Goal: Task Accomplishment & Management: Use online tool/utility

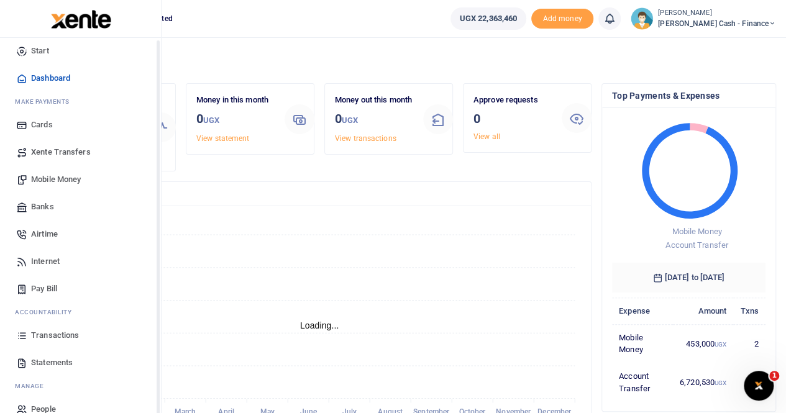
scroll to position [30, 0]
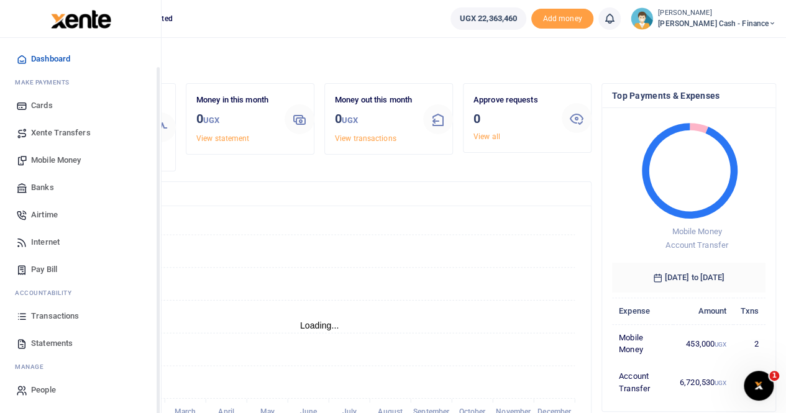
click at [66, 155] on span "Mobile Money" at bounding box center [56, 160] width 50 height 12
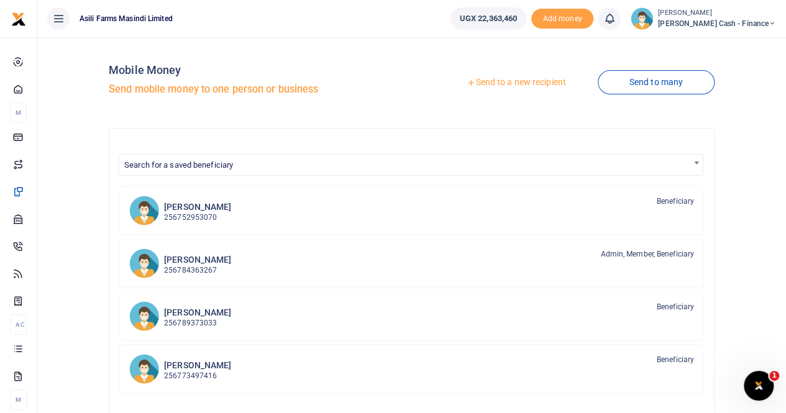
click at [500, 79] on link "Send to a new recipient" at bounding box center [516, 82] width 162 height 22
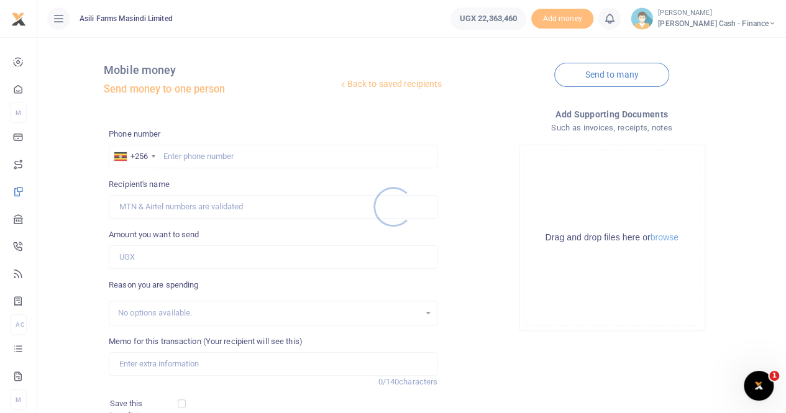
click at [174, 154] on div at bounding box center [393, 206] width 786 height 413
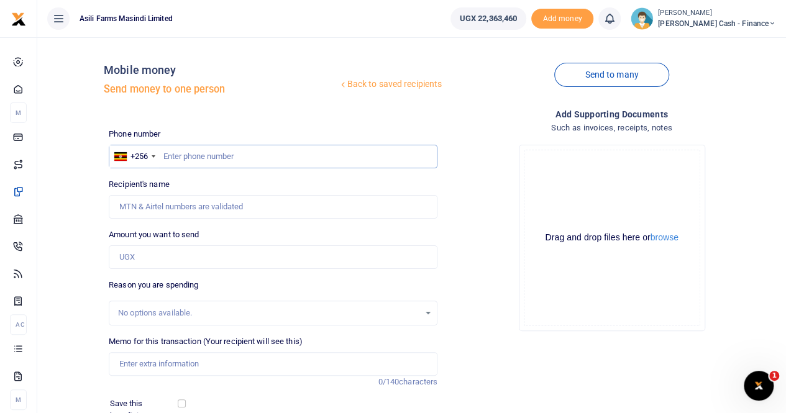
click at [168, 152] on input "text" at bounding box center [273, 157] width 329 height 24
paste input "780629175"
type input "780629175"
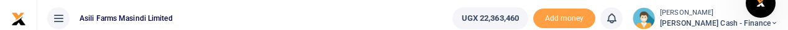
type input "Asea Fred"
type input "780629175"
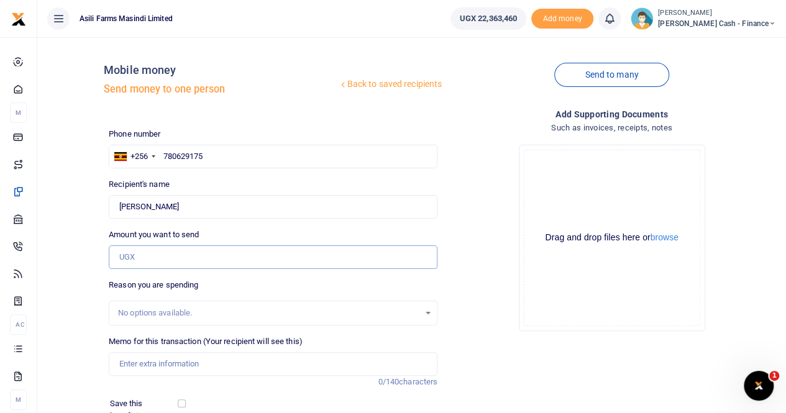
click at [133, 257] on input "Amount you want to send" at bounding box center [273, 258] width 329 height 24
paste input "1,000,000"
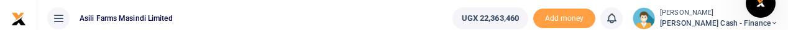
type input "1,000,000"
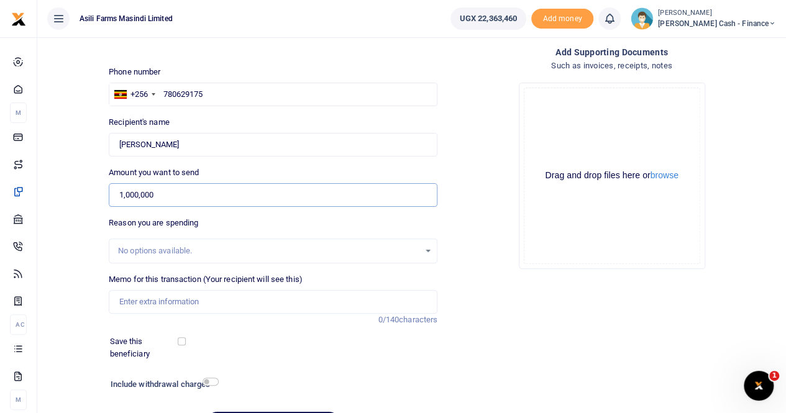
scroll to position [124, 0]
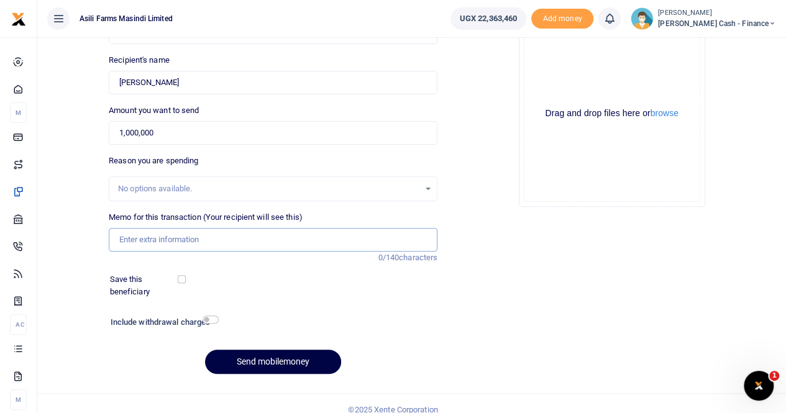
click at [131, 238] on input "Memo for this transaction (Your recipient will see this)" at bounding box center [273, 240] width 329 height 24
paste input "Milk Sprayer teams"
click at [118, 239] on input "Milk Sprayer teams" at bounding box center [273, 240] width 329 height 24
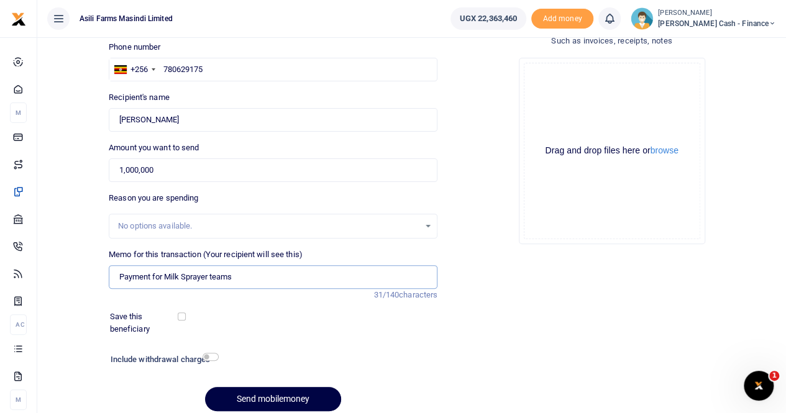
scroll to position [62, 0]
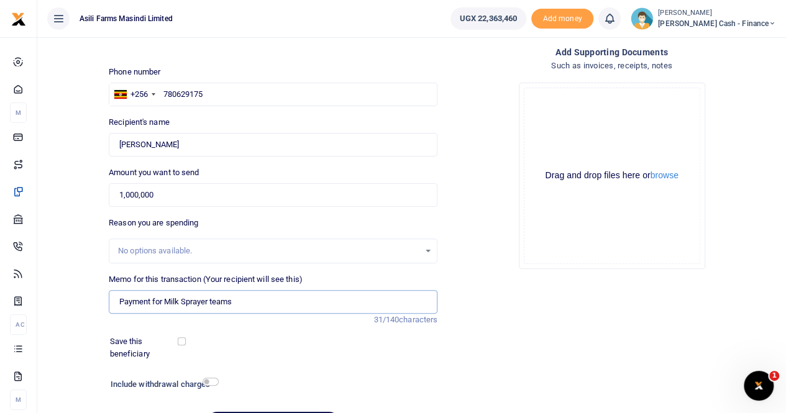
click at [251, 304] on input "Payment for Milk Sprayer teams" at bounding box center [273, 302] width 329 height 24
drag, startPoint x: 167, startPoint y: 145, endPoint x: 89, endPoint y: 146, distance: 78.3
click at [89, 146] on div "Back to saved recipients Mobile money Send money to one person Send to many Pho…" at bounding box center [411, 215] width 739 height 461
click at [251, 307] on input "Payment for Milk Sprayer teams to" at bounding box center [273, 302] width 329 height 24
paste input "Asea Fred"
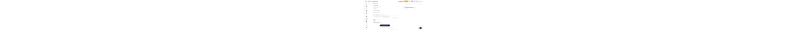
scroll to position [136, 0]
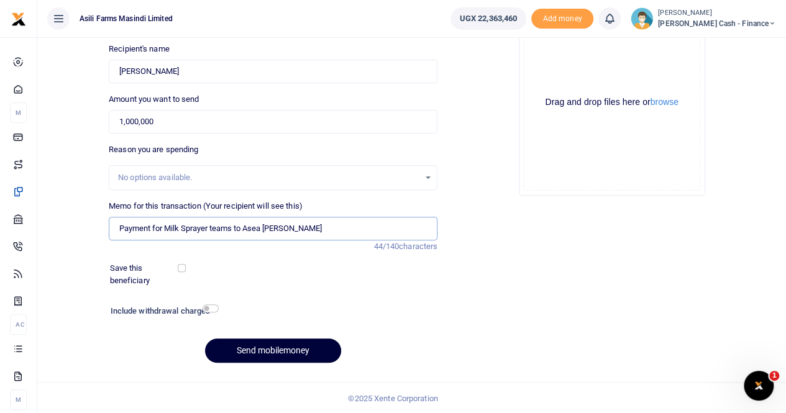
type input "Payment for Milk Sprayer teams to Asea Fred"
click at [277, 349] on button "Send mobilemoney" at bounding box center [273, 351] width 136 height 24
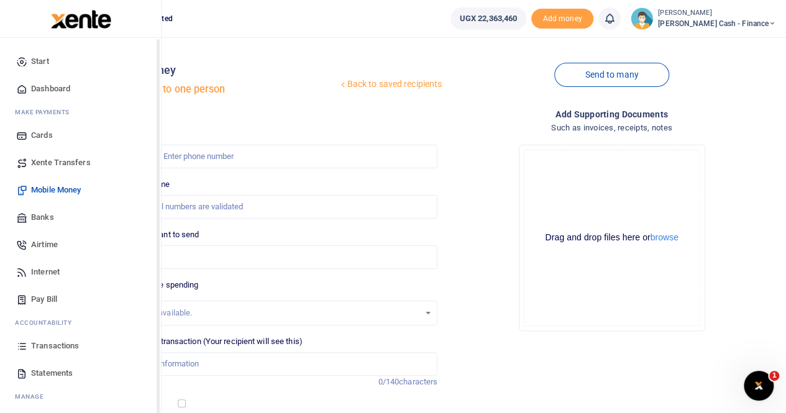
click at [58, 30] on span "Xente Transfers" at bounding box center [61, 163] width 60 height 12
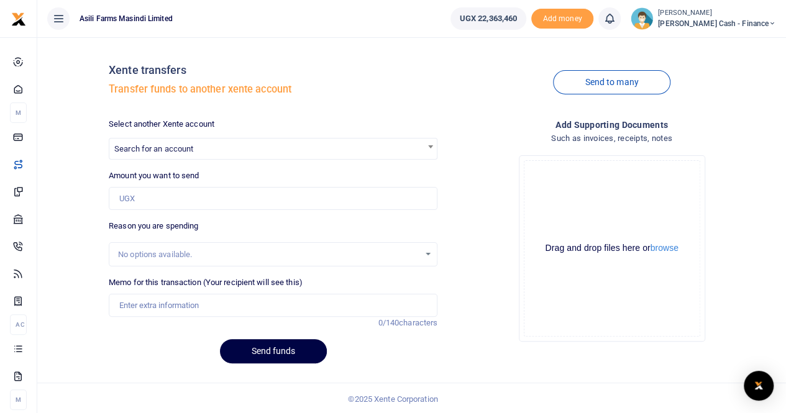
click at [185, 151] on div at bounding box center [393, 206] width 786 height 413
click at [162, 146] on span "Search for an account" at bounding box center [153, 148] width 79 height 9
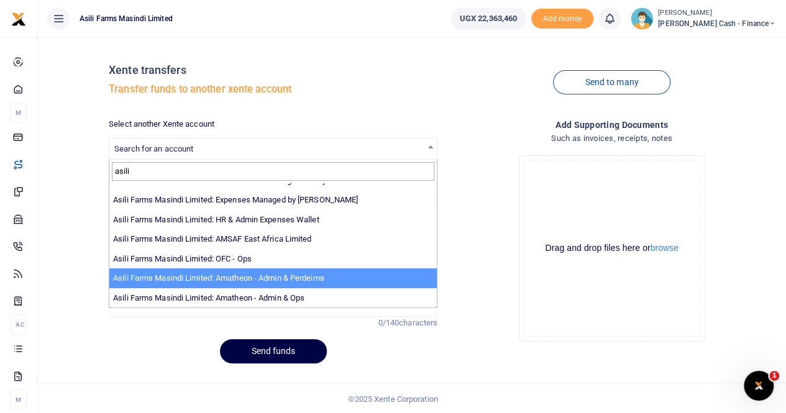
scroll to position [1, 0]
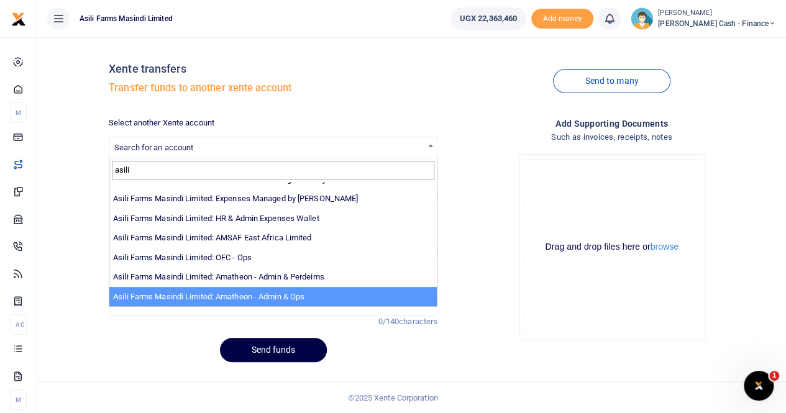
type input "asili"
select select "3989"
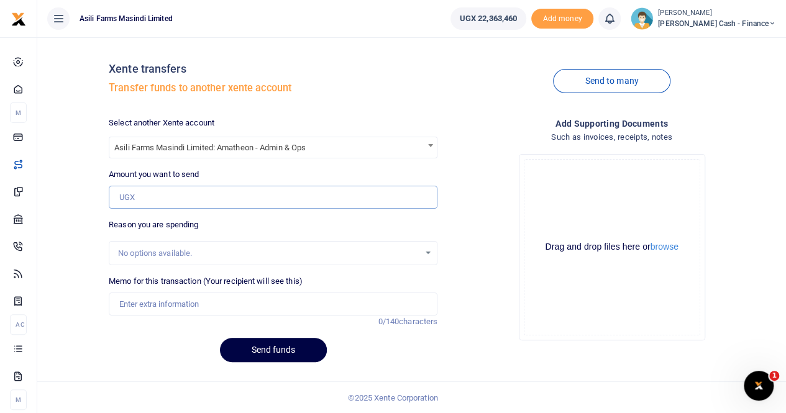
click at [155, 194] on input "Amount you want to send" at bounding box center [273, 198] width 329 height 24
paste input "1,771,750"
type input "1,771,750"
click at [159, 303] on input "Memo for this transaction (Your recipient will see this)" at bounding box center [273, 305] width 329 height 24
paste input ""Diet - Tomatoes, Spices , Meat/Fish , Matooke , Greens, Cassava , Sweet Potato…"
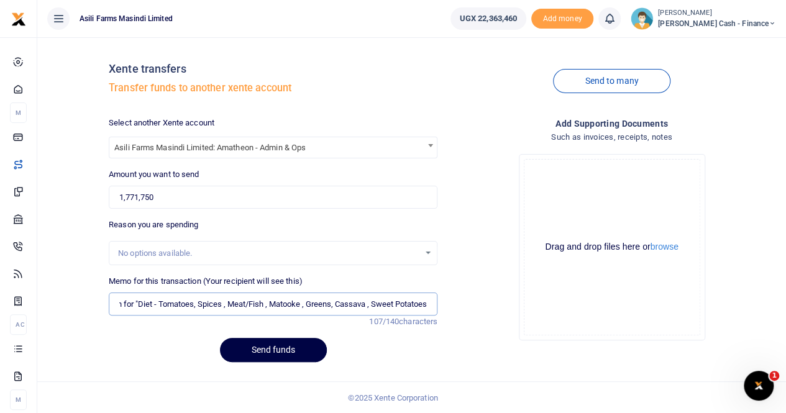
scroll to position [0, 80]
click at [368, 305] on input "Transfer to Amatheon for "Diet - Tomatoes, Spices , Meat/Fish , Matooke , Green…" at bounding box center [273, 305] width 329 height 24
click at [336, 305] on input "Transfer to Amatheon for "Diet - Tomatoes, Spices , Meat/Fish , Matooke , Green…" at bounding box center [273, 305] width 329 height 24
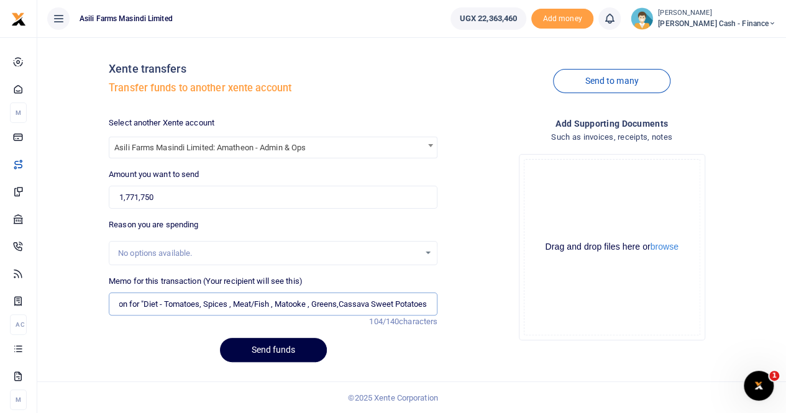
click at [336, 305] on input "Transfer to Amatheon for "Diet - Tomatoes, Spices , Meat/Fish , Matooke , Green…" at bounding box center [273, 305] width 329 height 24
click at [309, 306] on input "Transfer to Amatheon for "Diet - Tomatoes, Spices , Meat/Fish , Matooke , Green…" at bounding box center [273, 305] width 329 height 24
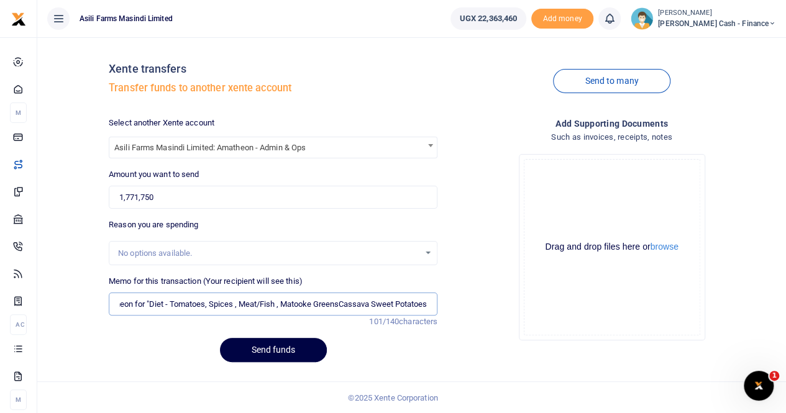
click at [277, 307] on input "Transfer to Amatheon for "Diet - Tomatoes, Spices , Meat/Fish , Matooke GreensC…" at bounding box center [273, 305] width 329 height 24
click at [261, 305] on input "Transfer to Amatheon for "Diet - Tomatoes, Spices , Meat/Fish Matooke GreensCas…" at bounding box center [273, 305] width 329 height 24
click at [241, 303] on input "Transfer to Amatheon for "Diet - Tomatoes, Spices , MeatFish Matooke GreensCass…" at bounding box center [273, 305] width 329 height 24
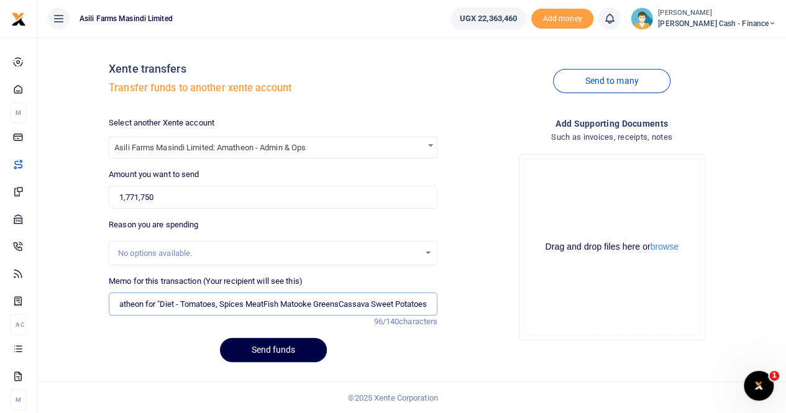
scroll to position [0, 58]
click at [216, 307] on input "Transfer to Amatheon for "Diet - Tomatoes, Spices MeatFish Matooke GreensCassav…" at bounding box center [273, 305] width 329 height 24
click at [179, 302] on input "Transfer to Amatheon for "Diet - TomatoesSpices MeatFish Matooke GreensCassava …" at bounding box center [273, 305] width 329 height 24
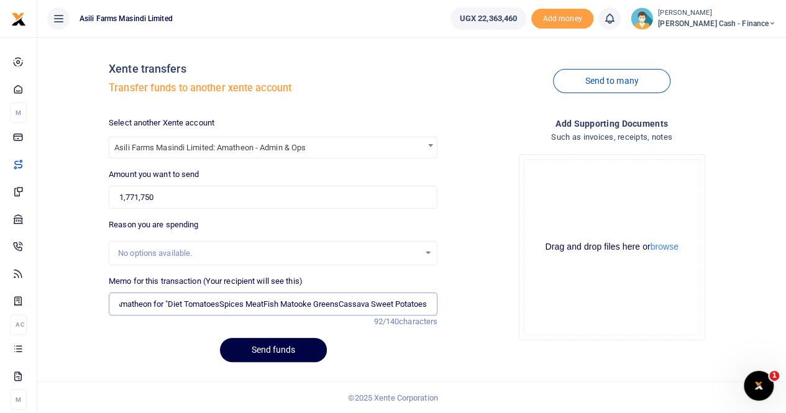
click at [162, 303] on input "Transfer to Amatheon for "Diet TomatoesSpices MeatFish Matooke GreensCassava Sw…" at bounding box center [273, 305] width 329 height 24
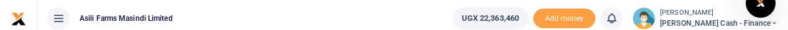
scroll to position [0, 47]
type input "Transfer to Amatheon for Diet TomatoesSpices MeatFish Matooke GreensCassava Swe…"
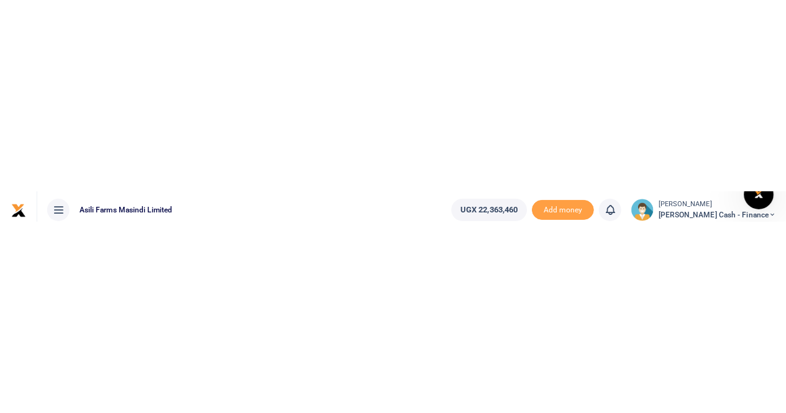
scroll to position [0, 0]
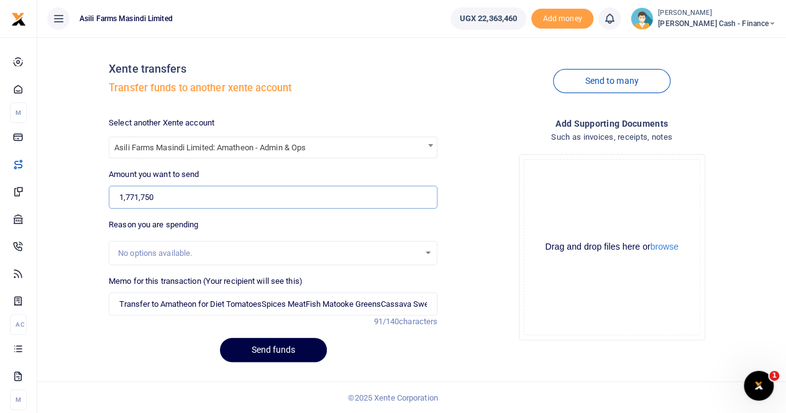
drag, startPoint x: 172, startPoint y: 194, endPoint x: 77, endPoint y: 195, distance: 94.5
click at [77, 195] on div "Xente transfers Transfer funds to another xente account Send to many Select ano…" at bounding box center [411, 209] width 739 height 326
paste input "5,872,970"
type input "5,872,970"
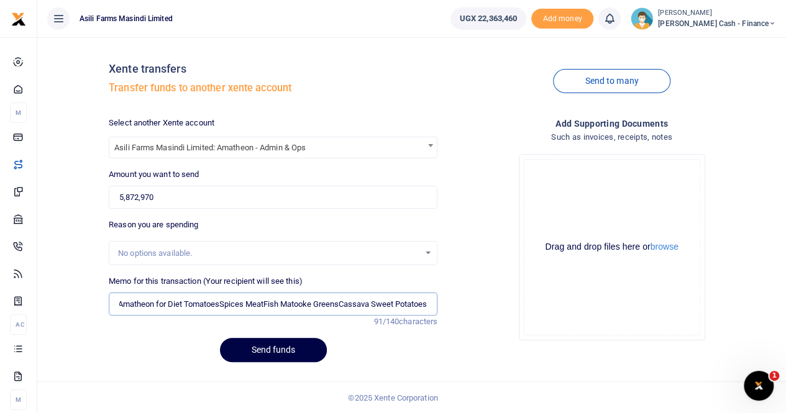
drag, startPoint x: 210, startPoint y: 303, endPoint x: 485, endPoint y: 318, distance: 275.2
click at [485, 318] on div "Select another Xente account Asili Farms Masindi Limited: Amatheon - Admin & Op…" at bounding box center [443, 245] width 678 height 256
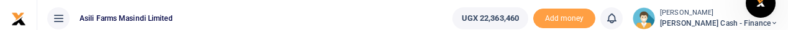
type input "Transfer to Amatheon for office and kitchen and meals 2"
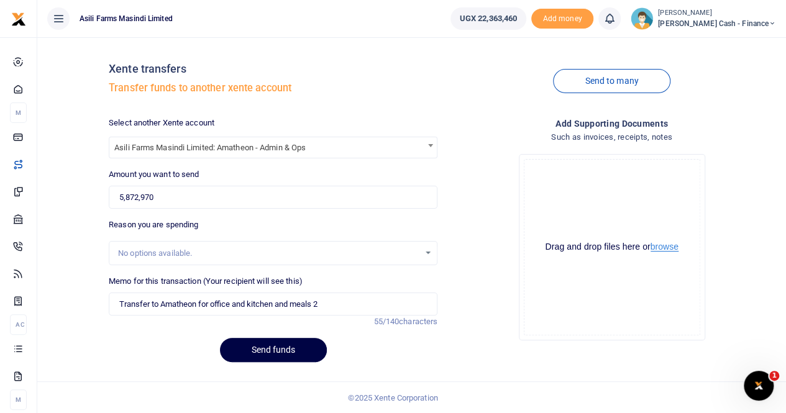
click at [658, 251] on button "browse" at bounding box center [665, 246] width 28 height 9
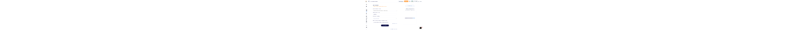
scroll to position [1, 0]
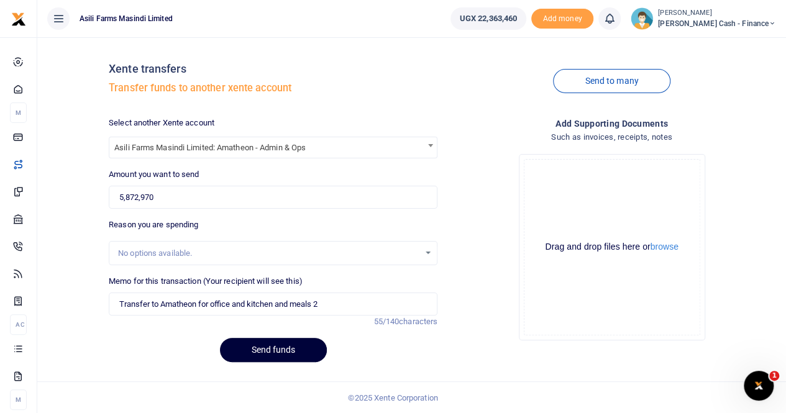
click at [273, 353] on button "Send funds" at bounding box center [273, 350] width 107 height 24
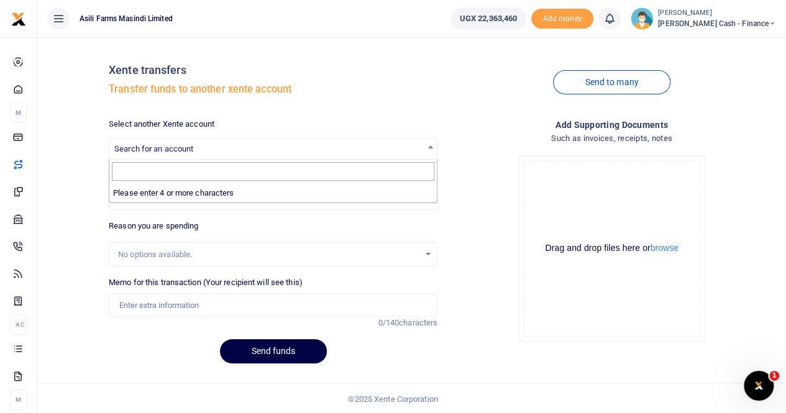
click at [209, 30] on span "Search for an account" at bounding box center [273, 148] width 328 height 19
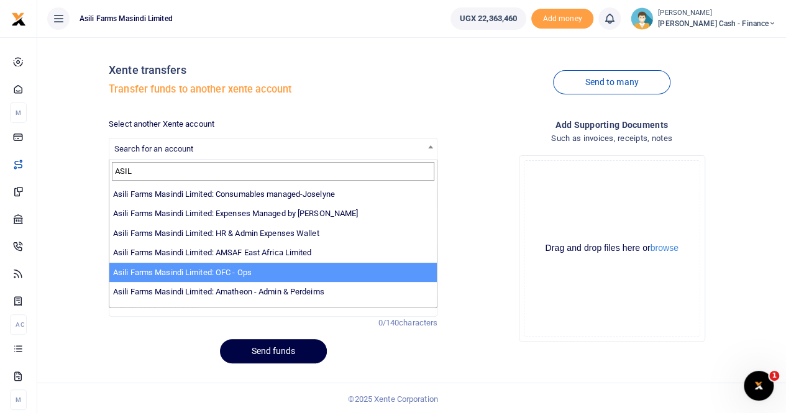
scroll to position [91, 0]
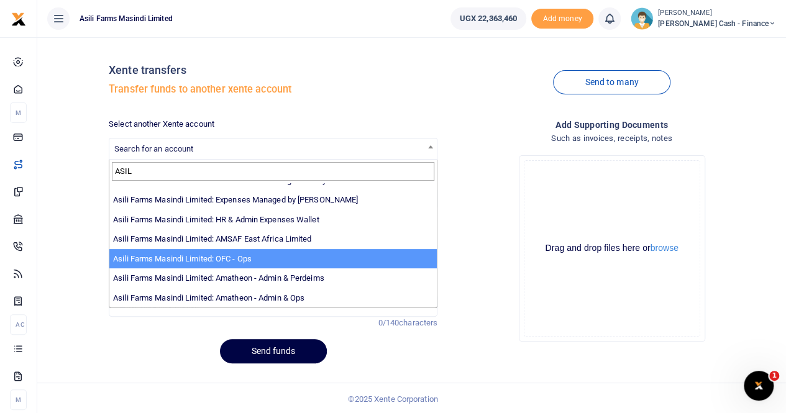
type input "ASIL"
select select "4038"
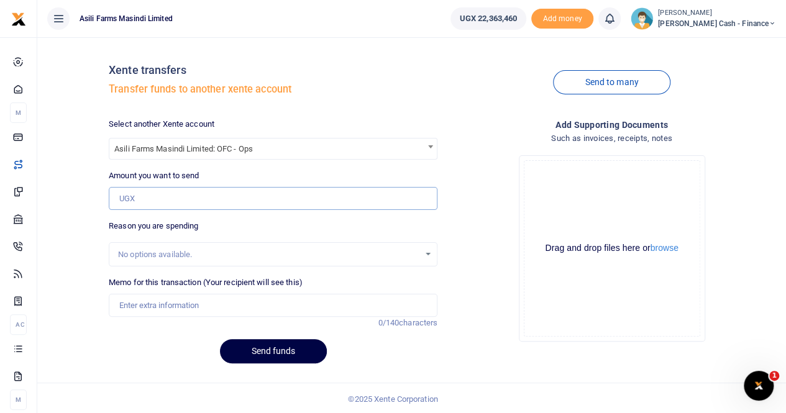
click at [131, 30] on input "Amount you want to send" at bounding box center [273, 199] width 329 height 24
paste input "4,697,000"
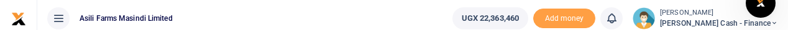
type input "4,697,000"
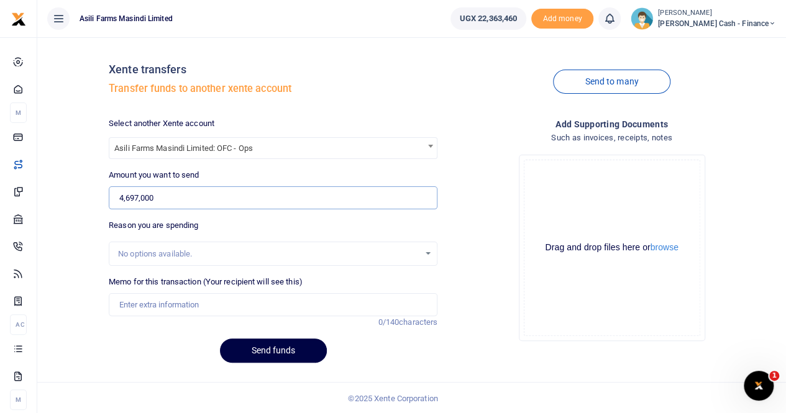
scroll to position [1, 0]
click at [144, 30] on input "Memo for this transaction (Your recipient will see this)" at bounding box center [273, 305] width 329 height 24
paste input "Food Items from Market/Perishables"
drag, startPoint x: 119, startPoint y: 304, endPoint x: 123, endPoint y: 298, distance: 7.3
click at [122, 30] on input "Food Items from Market/Perishables" at bounding box center [273, 305] width 329 height 24
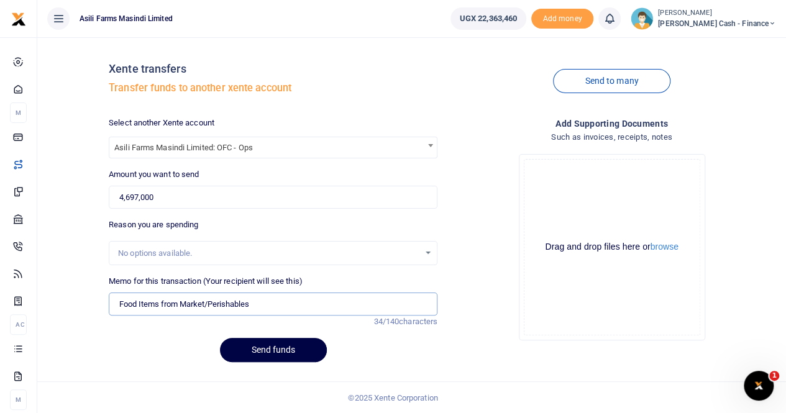
click at [118, 30] on input "Food Items from Market/Perishables" at bounding box center [273, 305] width 329 height 24
click at [286, 30] on input "Transfer to OFC FOR Food Items from Market/Perishables" at bounding box center [273, 305] width 329 height 24
click at [334, 30] on input "Transfer to OFC FOR Food Items from MarketPerishables" at bounding box center [273, 305] width 329 height 24
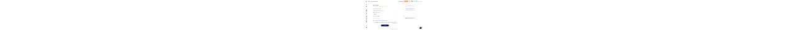
scroll to position [0, 19]
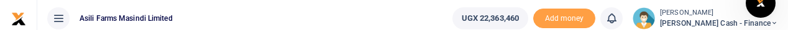
type input "Transfer to OFC FOR Food Items from MarketPerishables Office and kitchen and fo…"
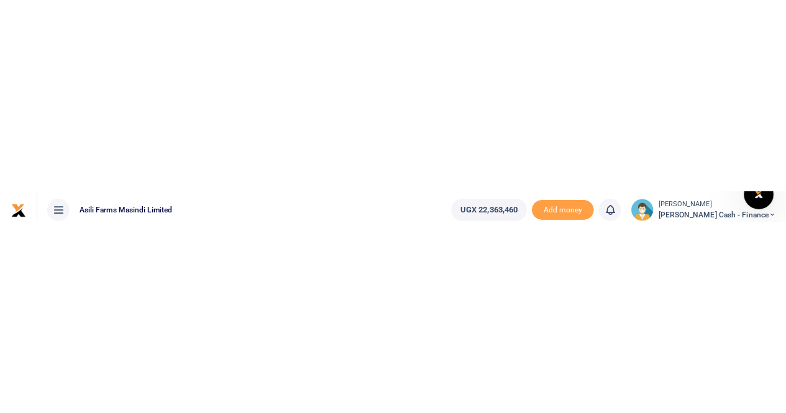
scroll to position [0, 0]
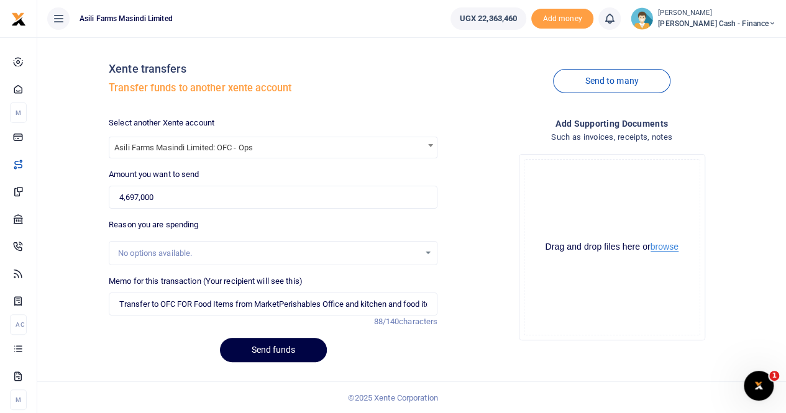
click at [666, 30] on button "browse" at bounding box center [665, 246] width 28 height 9
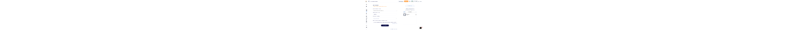
scroll to position [1, 0]
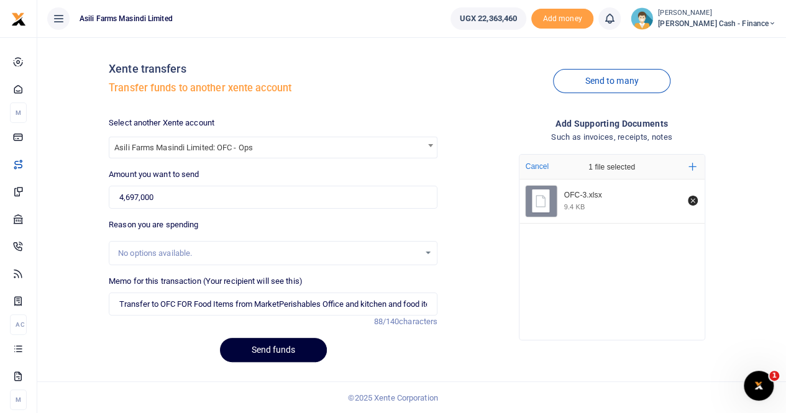
click at [273, 30] on button "Send funds" at bounding box center [273, 350] width 107 height 24
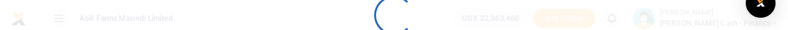
select select
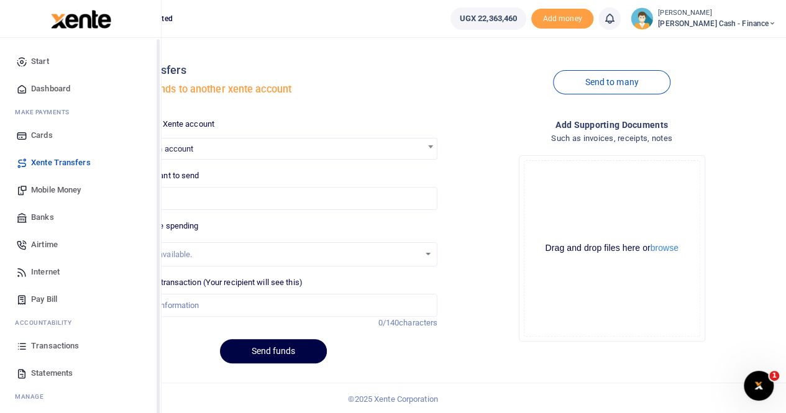
click at [70, 30] on span "Mobile Money" at bounding box center [56, 190] width 50 height 12
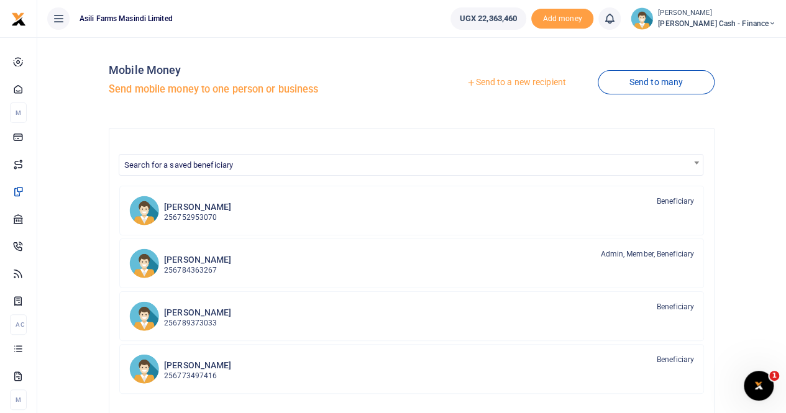
click at [507, 83] on link "Send to a new recipient" at bounding box center [516, 82] width 162 height 22
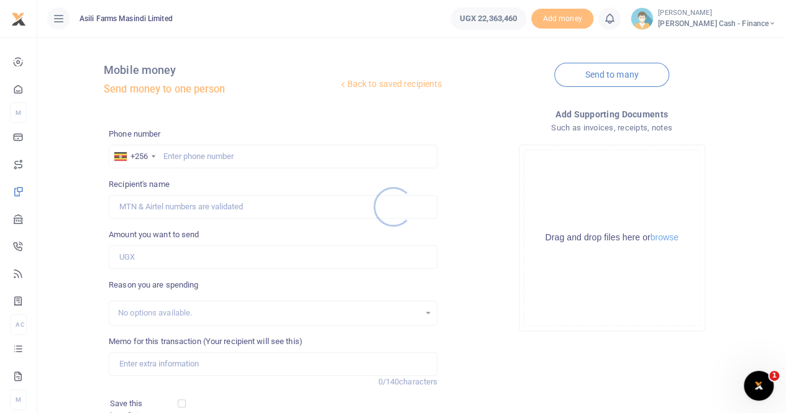
click at [178, 156] on div at bounding box center [393, 206] width 786 height 413
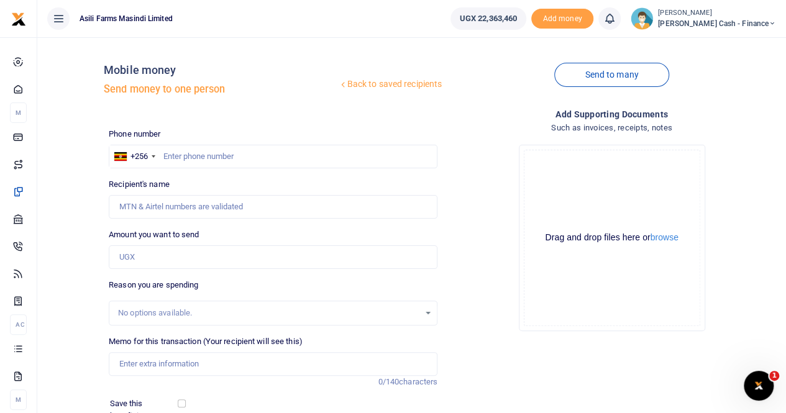
click at [180, 155] on div at bounding box center [393, 206] width 786 height 413
click at [177, 154] on input "text" at bounding box center [273, 157] width 329 height 24
paste input "772905281"
type input "772905281"
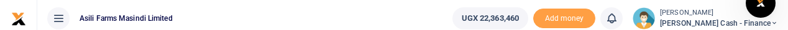
type input "[PERSON_NAME]"
type input "772905281"
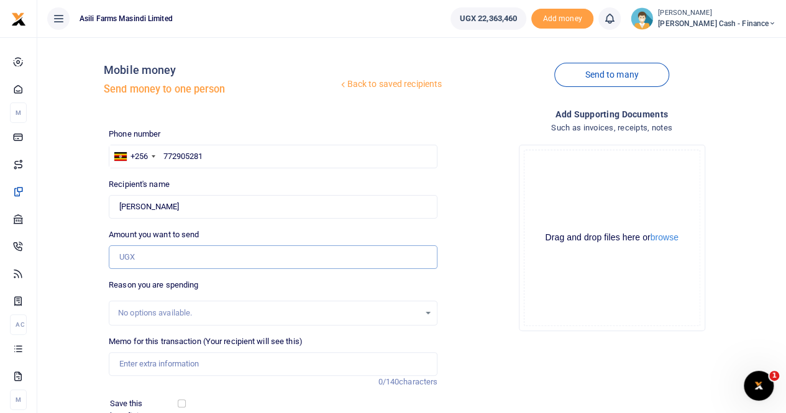
click at [144, 257] on input "Amount you want to send" at bounding box center [273, 258] width 329 height 24
paste input "600,000"
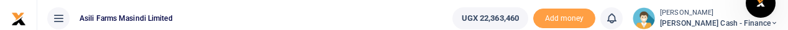
type input "600,000"
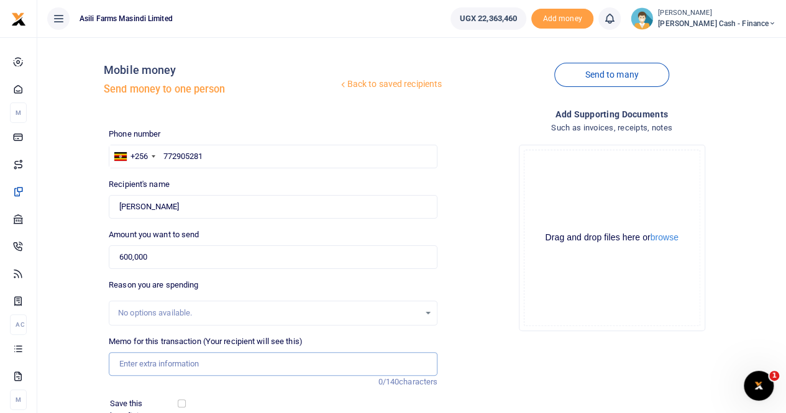
click at [144, 364] on input "Memo for this transaction (Your recipient will see this)" at bounding box center [273, 365] width 329 height 24
paste input "MPF Food Items"
click at [116, 364] on input "MPF Food Items" at bounding box center [273, 365] width 329 height 24
type input "Payment for monthly MPF Food Items"
click at [668, 240] on button "browse" at bounding box center [665, 237] width 28 height 9
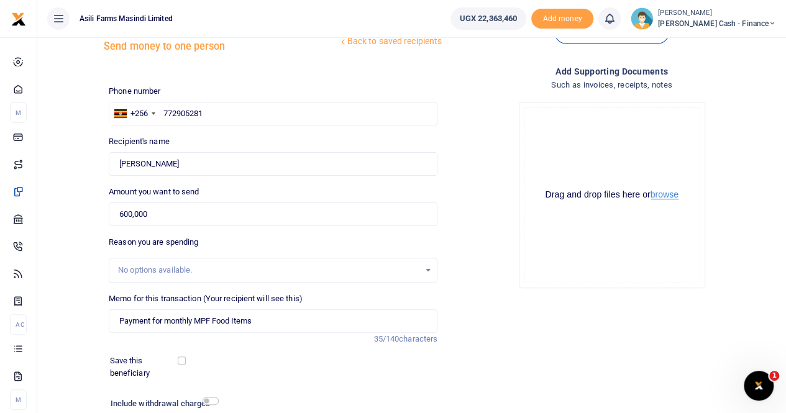
scroll to position [124, 0]
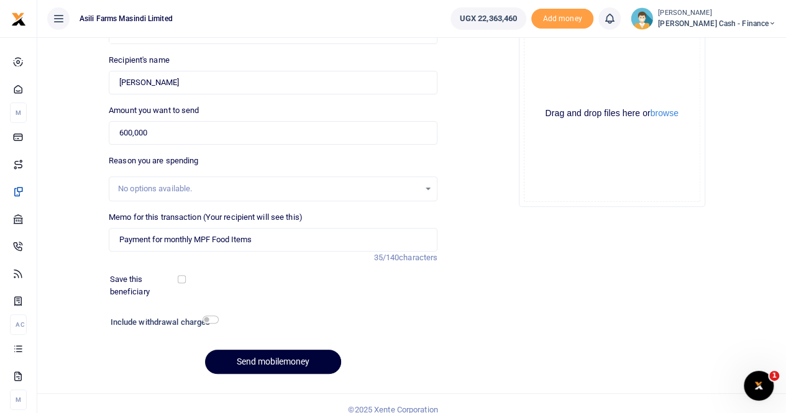
click at [258, 365] on button "Send mobilemoney" at bounding box center [273, 362] width 136 height 24
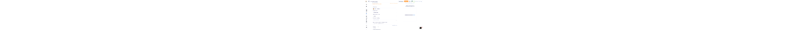
scroll to position [0, 0]
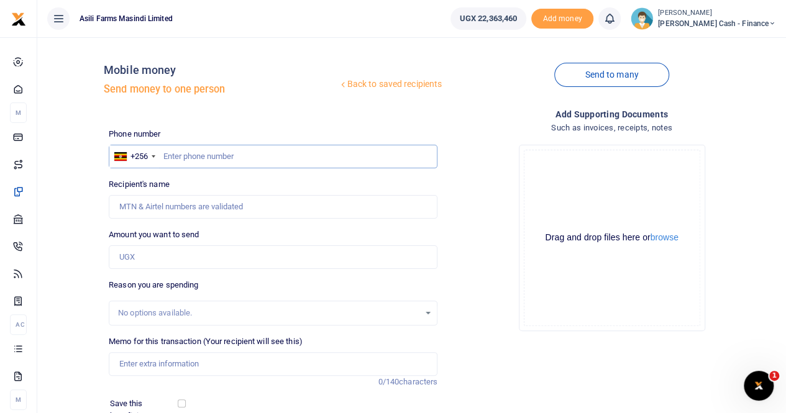
click at [180, 30] on input "text" at bounding box center [273, 157] width 329 height 24
paste input "773567275"
type input "773567275"
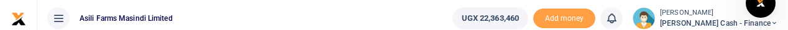
type input "Godfrey Mundwa"
type input "773567275"
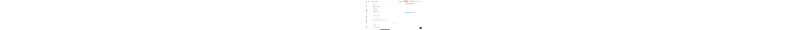
scroll to position [136, 0]
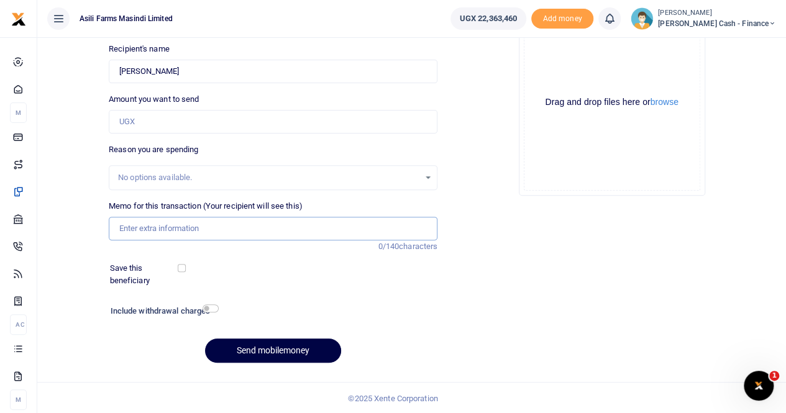
click at [142, 30] on input "Memo for this transaction (Your recipient will see this)" at bounding box center [273, 229] width 329 height 24
paste input "Milk store Keepers"
click at [117, 30] on input "Milk store Keepers" at bounding box center [273, 229] width 329 height 24
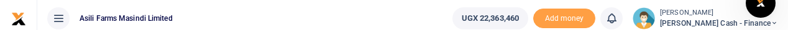
type input "Payment for Milk store Keepers"
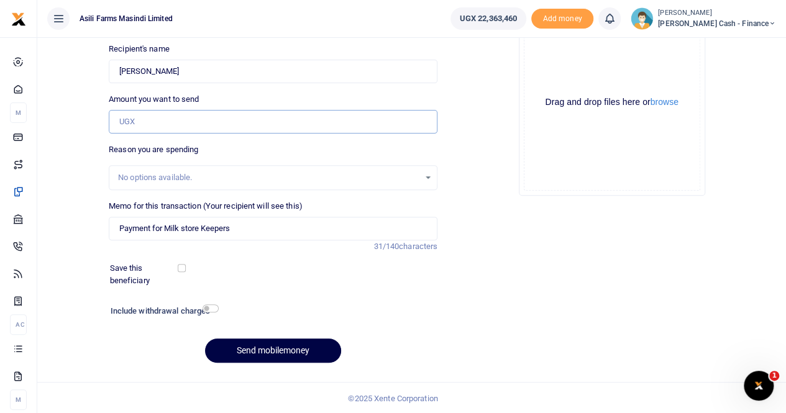
click at [147, 30] on input "Amount you want to send" at bounding box center [273, 122] width 329 height 24
paste input "640,000"
type input "640,000"
click at [246, 30] on input "Payment for Milk store Keepers" at bounding box center [273, 229] width 329 height 24
type input "Payment for Milk store Keepers to Munduwa"
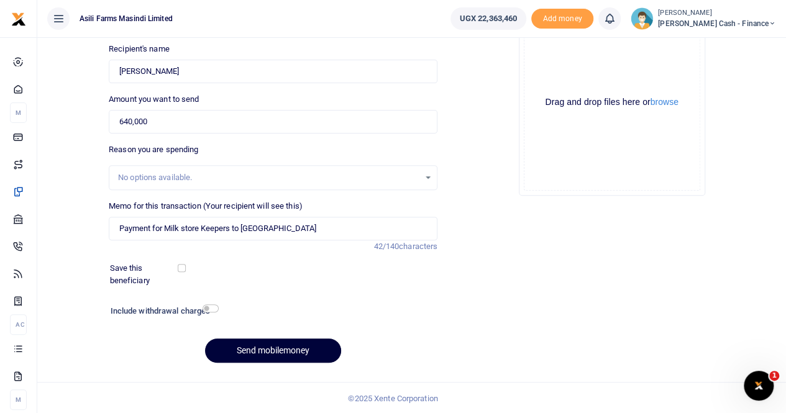
click at [247, 30] on button "Send mobilemoney" at bounding box center [273, 351] width 136 height 24
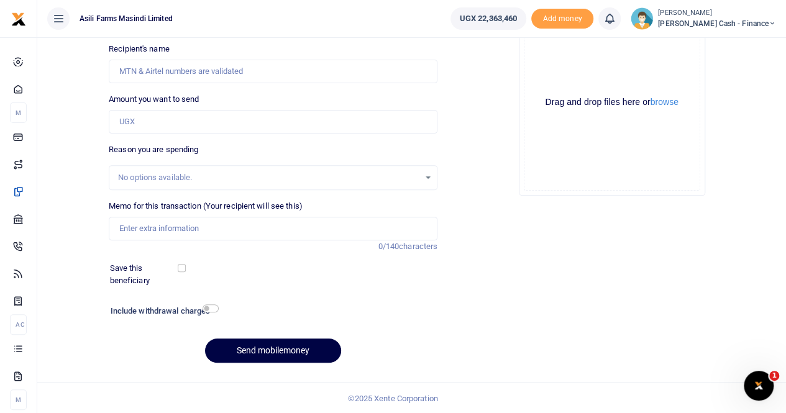
scroll to position [136, 0]
click at [149, 30] on input "Recipient's name" at bounding box center [273, 72] width 329 height 24
paste input "0778 -760475"
click at [140, 30] on input "0778 -760475" at bounding box center [273, 72] width 329 height 24
click at [142, 30] on input "0778 -760475" at bounding box center [273, 72] width 329 height 24
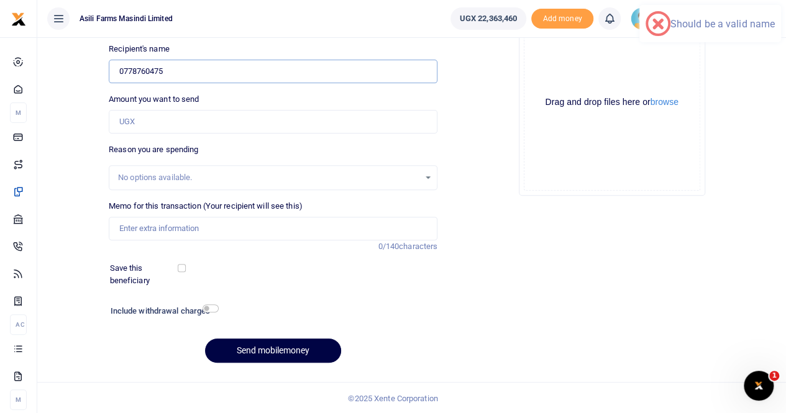
type input "0778760475"
click at [162, 30] on input "Amount you want to send" at bounding box center [273, 122] width 329 height 24
click at [134, 30] on div "No options available." at bounding box center [269, 178] width 302 height 12
click at [143, 30] on input "Memo for this transaction (Your recipient will see this)" at bounding box center [273, 229] width 329 height 24
paste input "In kla while on duty"
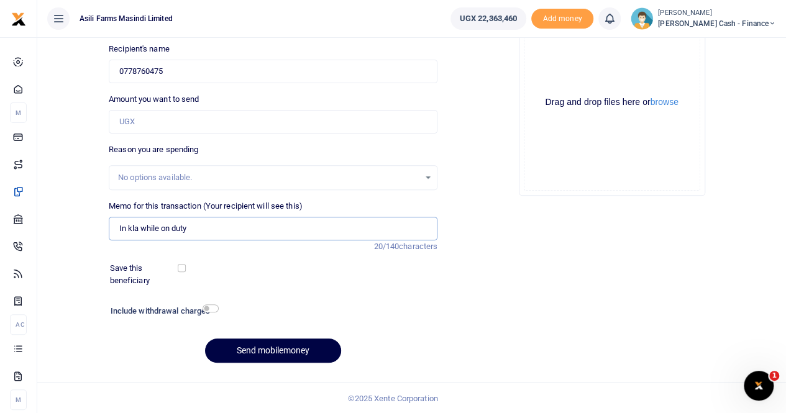
drag, startPoint x: 117, startPoint y: 228, endPoint x: 128, endPoint y: 236, distance: 13.8
click at [118, 30] on input "In kla while on duty" at bounding box center [273, 229] width 329 height 24
click at [206, 30] on input "Payment for meals for eddy In kla while on duty" at bounding box center [273, 229] width 329 height 24
click at [327, 30] on input "Payment for meals for Eddy In kla while on duty" at bounding box center [273, 229] width 329 height 24
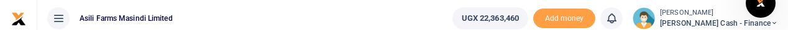
type input "Payment for meals for Eddy In kla while on duty"
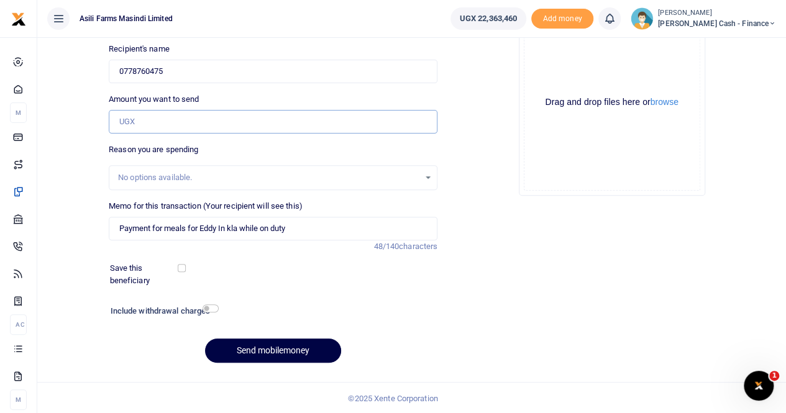
click at [144, 30] on input "Amount you want to send" at bounding box center [273, 122] width 329 height 24
paste input "360,000"
type input "360,000"
click at [256, 30] on button "Send mobilemoney" at bounding box center [273, 351] width 136 height 24
drag, startPoint x: 170, startPoint y: 70, endPoint x: 178, endPoint y: 68, distance: 8.5
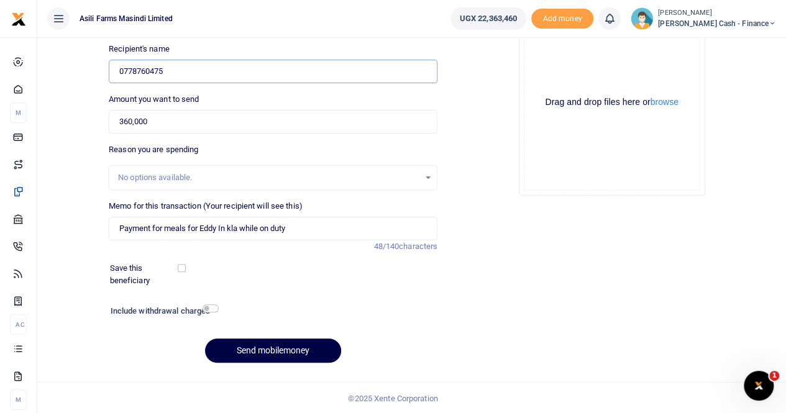
click at [170, 30] on input "0778760475" at bounding box center [273, 72] width 329 height 24
drag, startPoint x: 118, startPoint y: 70, endPoint x: 137, endPoint y: 73, distance: 19.5
click at [119, 30] on input "0778760475" at bounding box center [273, 72] width 329 height 24
click at [178, 30] on input "0778760475" at bounding box center [273, 72] width 329 height 24
click at [256, 30] on button "Send mobilemoney" at bounding box center [273, 351] width 136 height 24
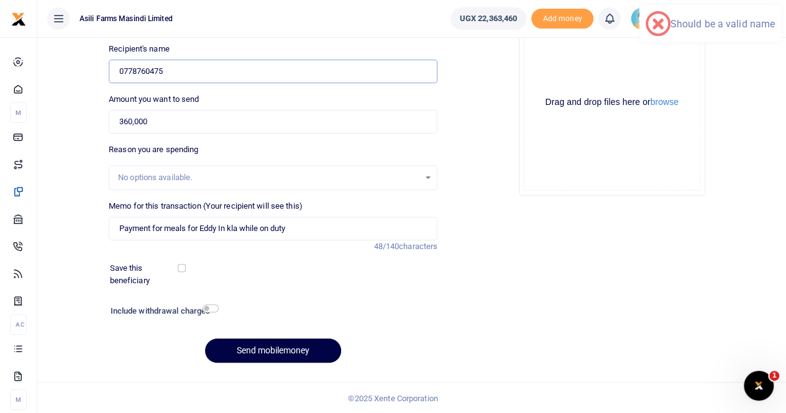
click at [180, 30] on input "0778760475" at bounding box center [273, 72] width 329 height 24
click at [272, 30] on button "Send mobilemoney" at bounding box center [273, 351] width 136 height 24
click at [173, 30] on input "0778760475" at bounding box center [273, 72] width 329 height 24
click at [120, 30] on input "0778760475" at bounding box center [273, 72] width 329 height 24
click at [203, 30] on input "0778760475" at bounding box center [273, 72] width 329 height 24
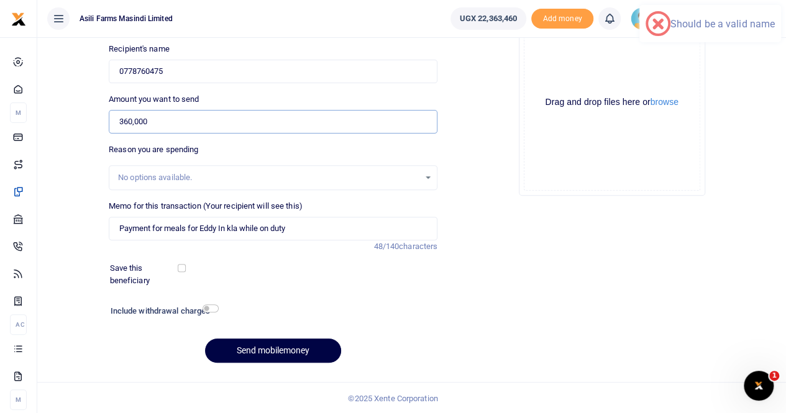
click at [183, 30] on input "360,000" at bounding box center [273, 122] width 329 height 24
click at [255, 30] on button "Send mobilemoney" at bounding box center [273, 351] width 136 height 24
click at [177, 30] on input "0778760475" at bounding box center [273, 72] width 329 height 24
drag, startPoint x: 178, startPoint y: 68, endPoint x: 93, endPoint y: 75, distance: 86.0
click at [93, 30] on div "Back to saved recipients Mobile money Send money to one person Send to many Pho…" at bounding box center [411, 142] width 739 height 461
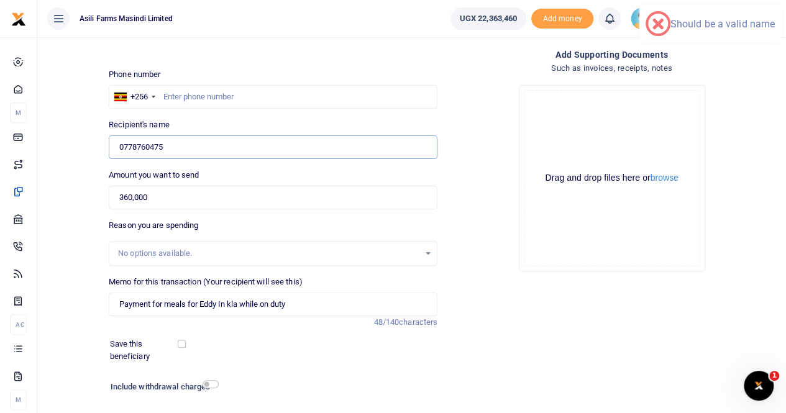
scroll to position [0, 0]
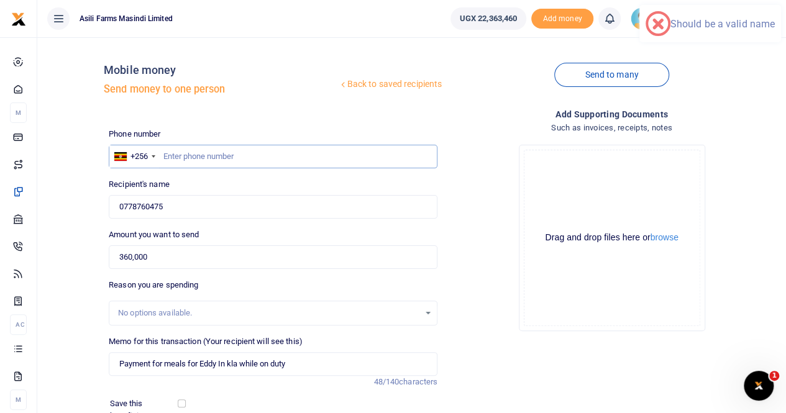
click at [174, 30] on input "text" at bounding box center [273, 157] width 329 height 24
paste input "0778760475"
type input "0778760475"
drag, startPoint x: 183, startPoint y: 199, endPoint x: 109, endPoint y: 210, distance: 74.2
click at [109, 30] on input "0778760475" at bounding box center [273, 207] width 329 height 24
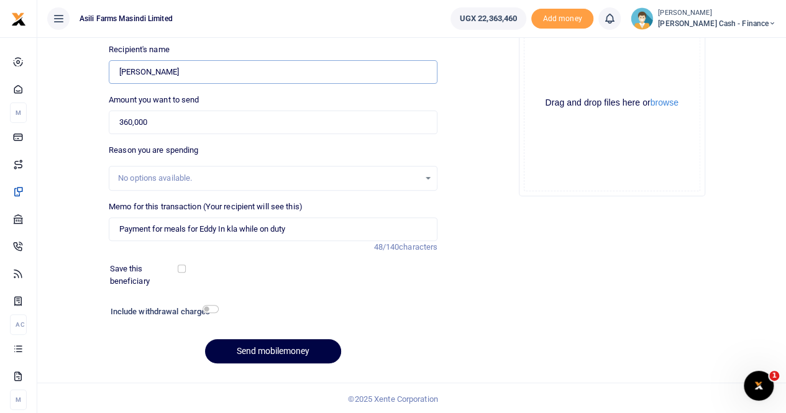
scroll to position [136, 0]
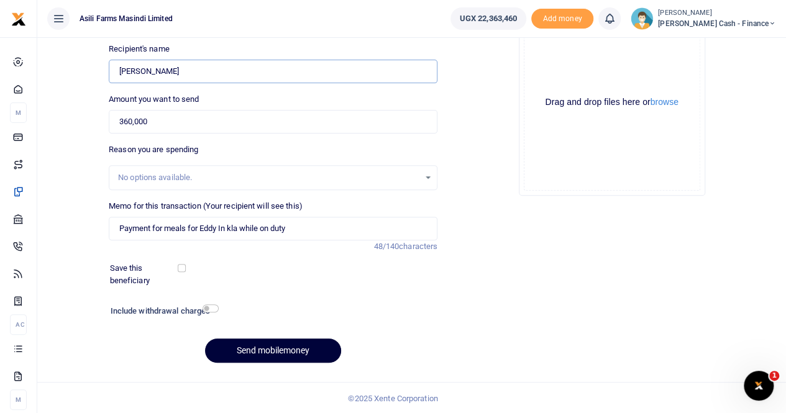
type input "Eddy Werag"
click at [282, 30] on button "Send mobilemoney" at bounding box center [273, 351] width 136 height 24
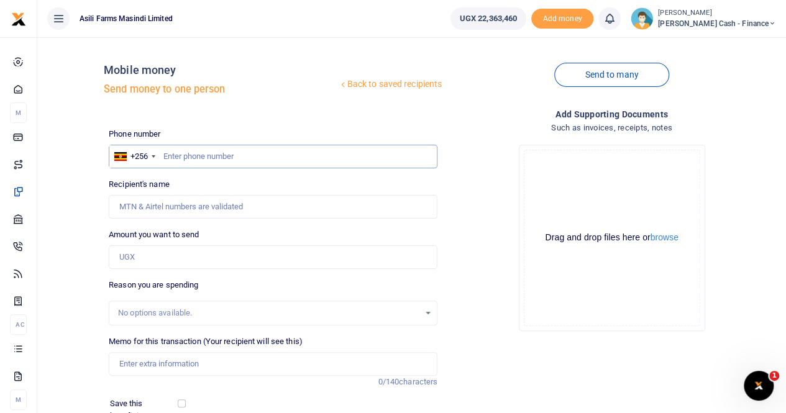
click at [182, 159] on input "text" at bounding box center [273, 157] width 329 height 24
paste input "752426662"
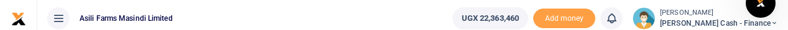
type input "752426662"
type input "Sisye Mubakali"
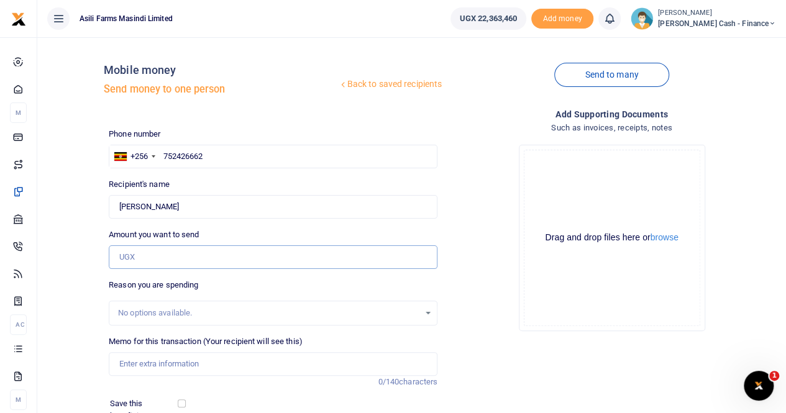
click at [143, 256] on input "Amount you want to send" at bounding box center [273, 258] width 329 height 24
paste input "1,160,000"
type input "1,160,000"
click at [146, 366] on input "Memo for this transaction (Your recipient will see this)" at bounding box center [273, 365] width 329 height 24
click at [143, 364] on input "Memo for this transaction (Your recipient will see this)" at bounding box center [273, 365] width 329 height 24
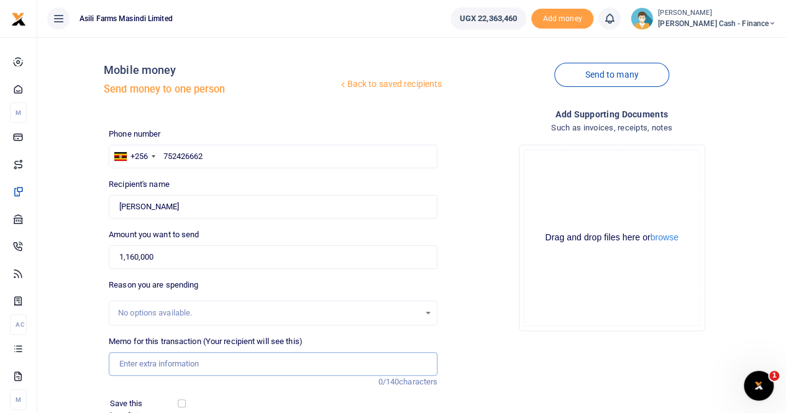
paste input "In kla while on duty"
click at [117, 365] on input "In kla while on duty" at bounding box center [273, 365] width 329 height 24
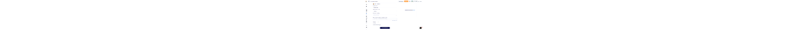
scroll to position [124, 0]
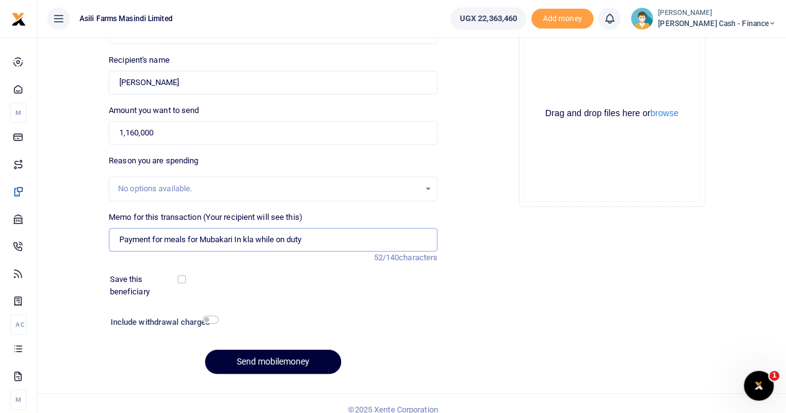
type input "Payment for meals for Mubakari In kla while on duty"
click at [287, 366] on button "Send mobilemoney" at bounding box center [273, 362] width 136 height 24
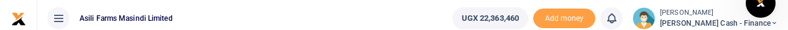
scroll to position [124, 0]
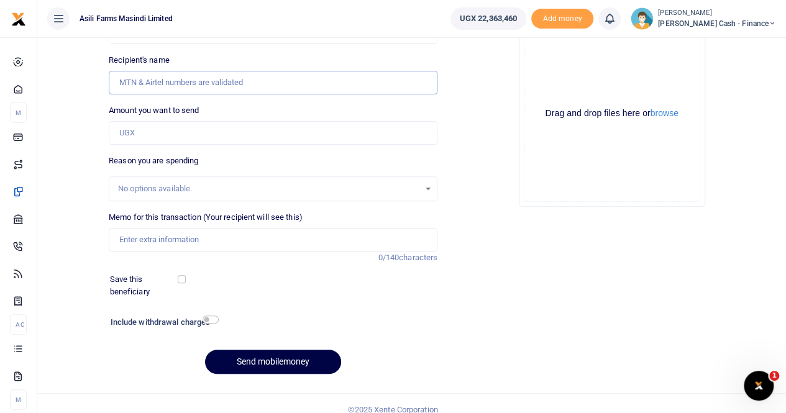
click at [149, 30] on input "Recipient's name" at bounding box center [273, 83] width 329 height 24
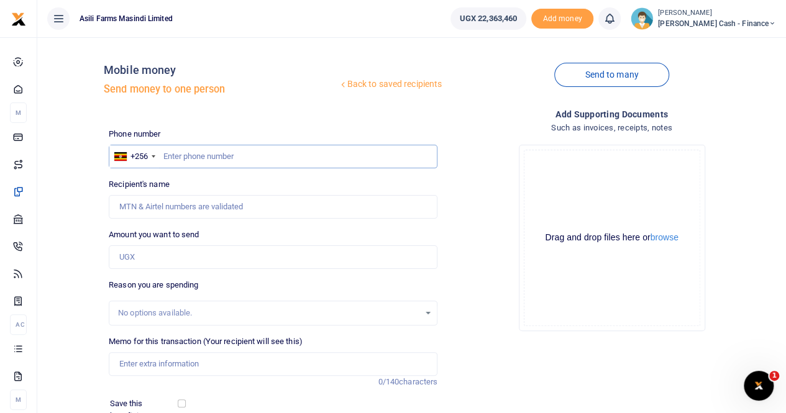
click at [168, 30] on input "text" at bounding box center [273, 157] width 329 height 24
paste input "774243099"
type input "774243099"
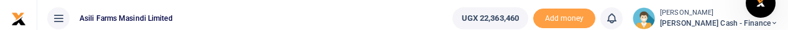
type input "[PERSON_NAME] [PERSON_NAME]"
type input "774243099"
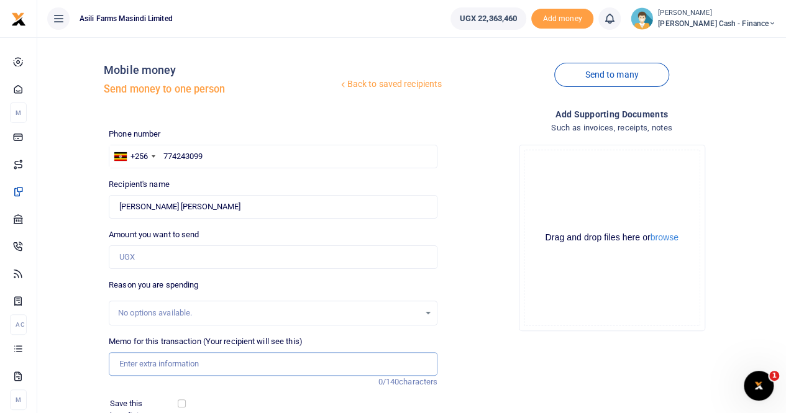
click at [143, 30] on input "Memo for this transaction (Your recipient will see this)" at bounding box center [273, 365] width 329 height 24
paste input "Monthly Ops"
click at [119, 30] on input "Monthly Ops" at bounding box center [273, 365] width 329 height 24
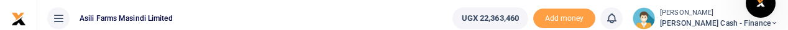
type input "Payment to Odonga for security Monthly Ops"
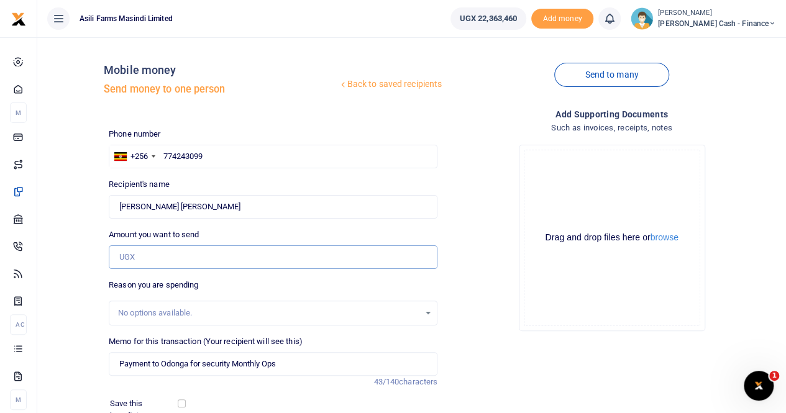
click at [134, 30] on input "Amount you want to send" at bounding box center [273, 258] width 329 height 24
paste input "500,000"
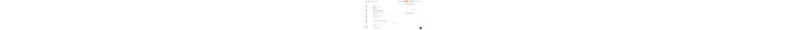
scroll to position [124, 0]
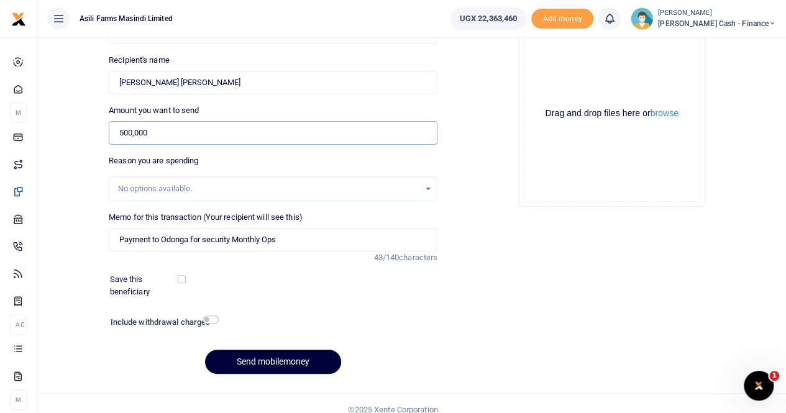
type input "500,000"
click at [257, 30] on button "Send mobilemoney" at bounding box center [273, 362] width 136 height 24
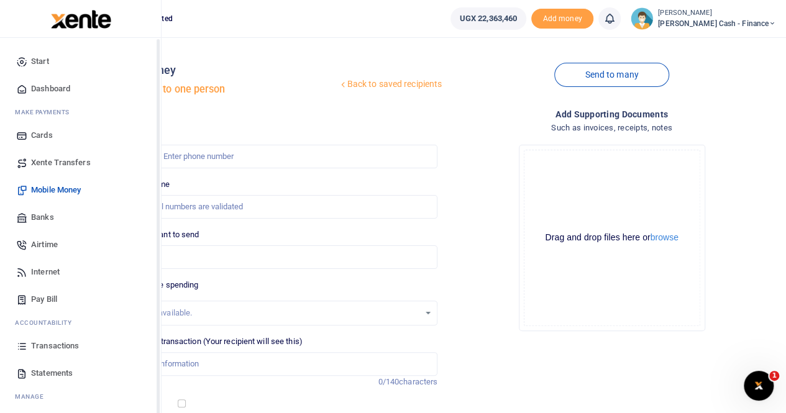
click at [57, 30] on span "Xente Transfers" at bounding box center [61, 163] width 60 height 12
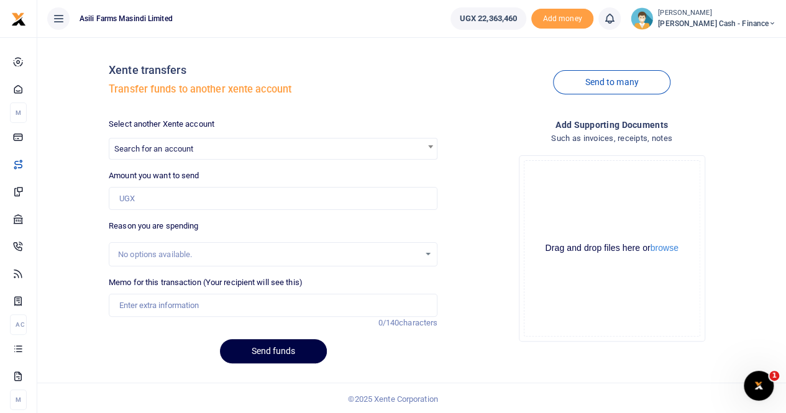
click at [141, 149] on span "Search for an account" at bounding box center [153, 148] width 79 height 9
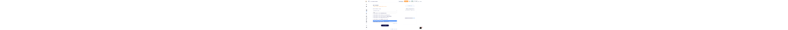
scroll to position [91, 0]
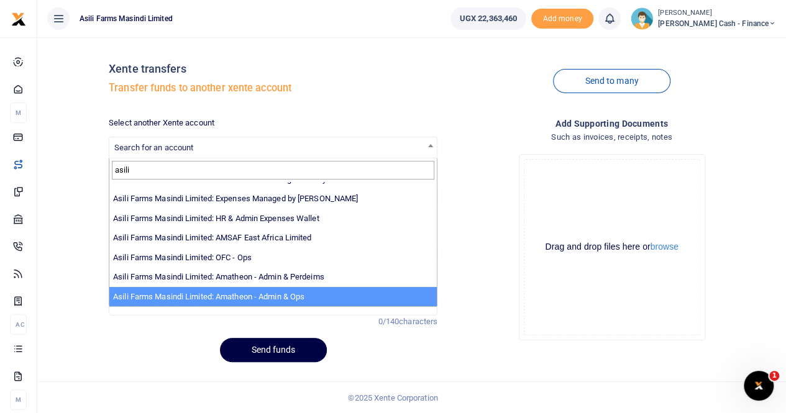
type input "asili"
select select "3989"
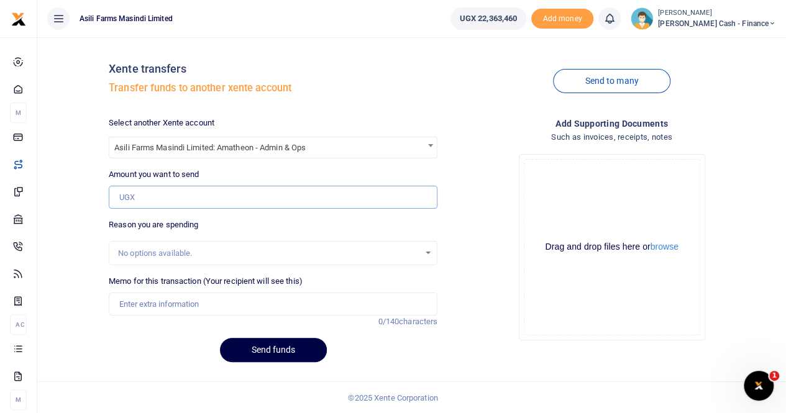
click at [155, 193] on input "Amount you want to send" at bounding box center [273, 198] width 329 height 24
paste input "500,000"
type input "500,000"
click at [153, 300] on input "Memo for this transaction (Your recipient will see this)" at bounding box center [273, 305] width 329 height 24
paste input "Monthly Ops"
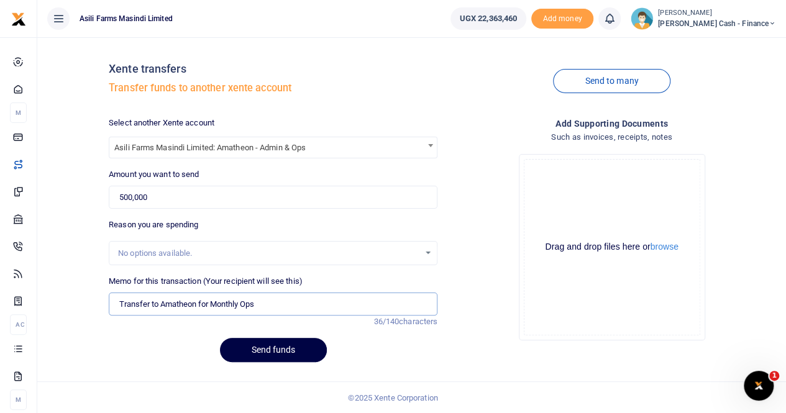
click at [267, 307] on input "Transfer to Amatheon for Monthly Ops" at bounding box center [273, 305] width 329 height 24
type input "Transfer to Amatheon for Monthly Ops for security"
click at [260, 354] on button "Send funds" at bounding box center [273, 350] width 107 height 24
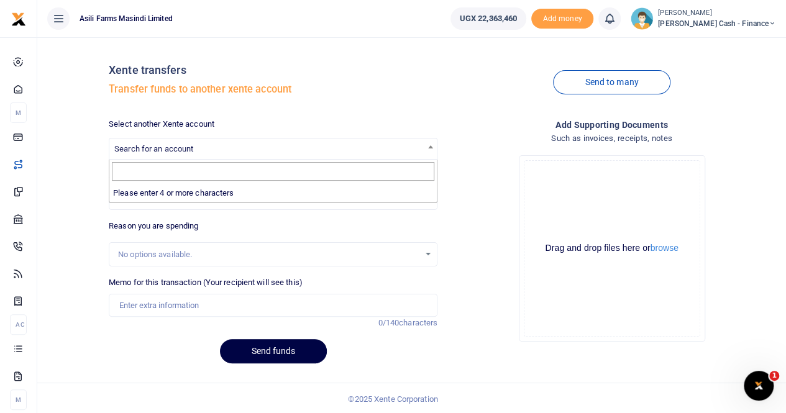
click at [145, 30] on span "Search for an account" at bounding box center [153, 148] width 79 height 9
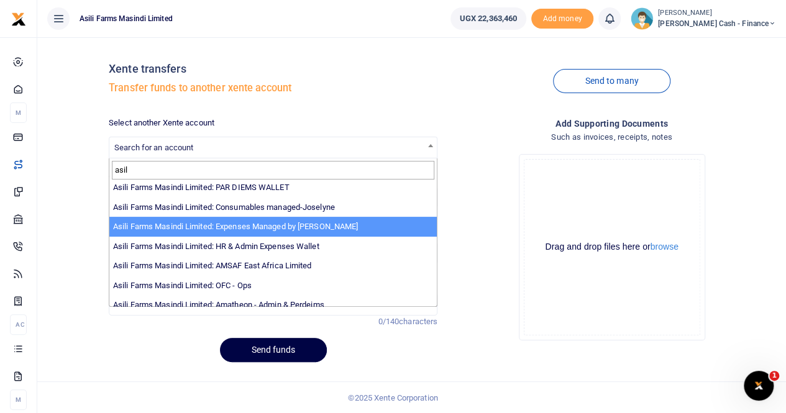
scroll to position [91, 0]
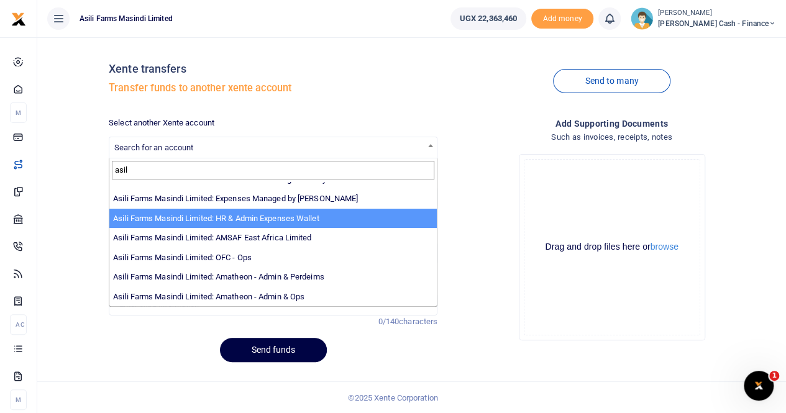
type input "asil"
select select "3441"
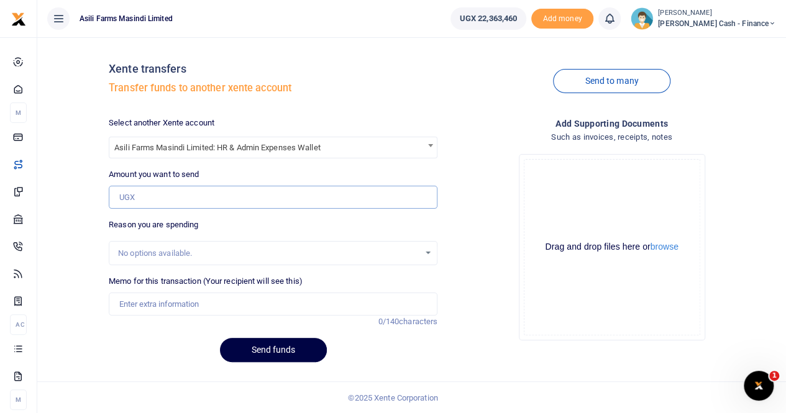
click at [142, 30] on input "Amount you want to send" at bounding box center [273, 198] width 329 height 24
paste input "2,350,000"
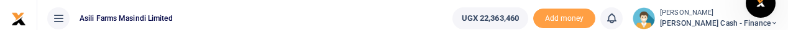
type input "2,350,000"
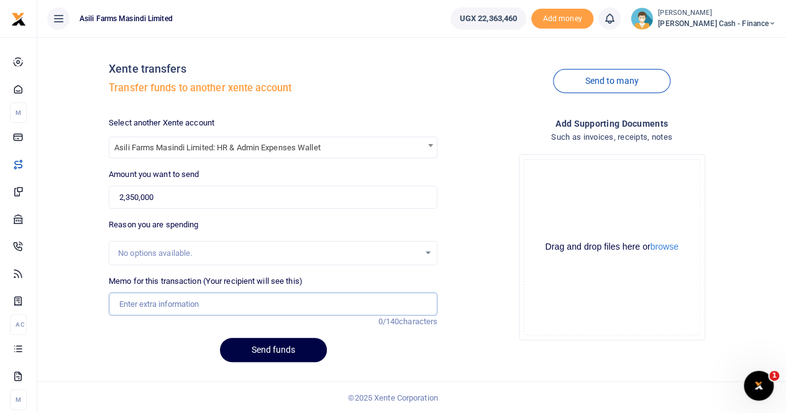
click at [138, 30] on input "Memo for this transaction (Your recipient will see this)" at bounding box center [273, 305] width 329 height 24
paste input "Offfice/Kitchen/Guest Houses Supplies"
click at [121, 30] on input "Offfice/Kitchen/Guest Houses Supplies" at bounding box center [273, 305] width 329 height 24
click at [250, 30] on input "Transfer to Admin wallet for Offfice/Kitchen/Guest Houses Supplies" at bounding box center [273, 305] width 329 height 24
click at [281, 30] on input "Transfer to Admin wallet for Offfice Kitchen/Guest Houses Supplies" at bounding box center [273, 305] width 329 height 24
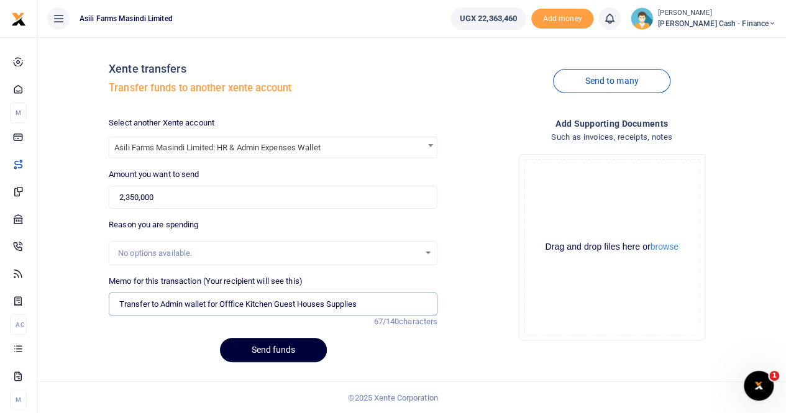
type input "Transfer to Admin wallet for Offfice Kitchen Guest Houses Supplies"
click at [267, 30] on button "Send funds" at bounding box center [273, 350] width 107 height 24
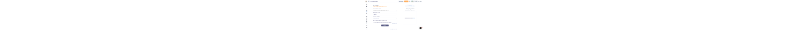
scroll to position [0, 0]
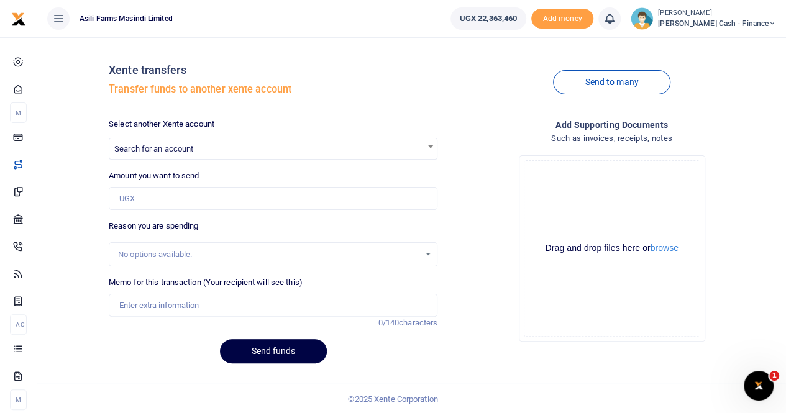
click at [149, 30] on span "Search for an account" at bounding box center [273, 148] width 328 height 19
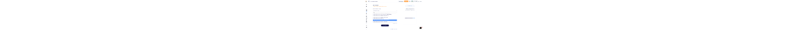
scroll to position [1, 0]
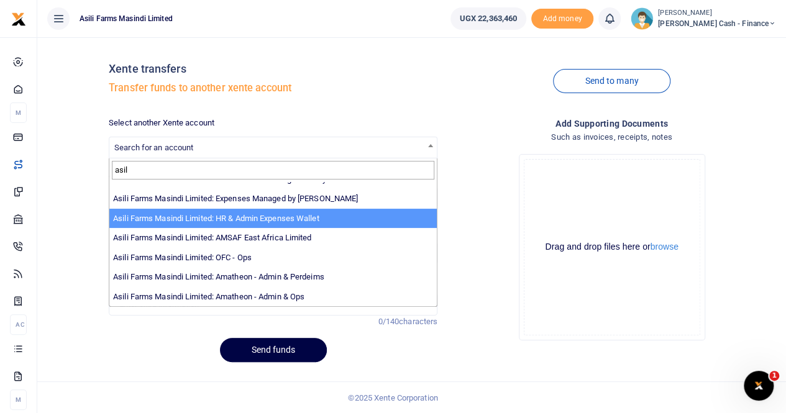
type input "asil"
select select "3441"
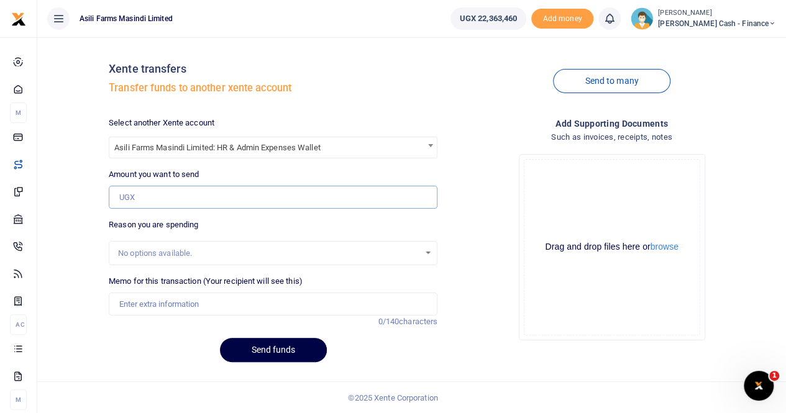
click at [154, 30] on input "Amount you want to send" at bounding box center [273, 198] width 329 height 24
paste input "1,400,000"
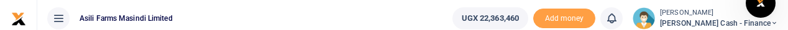
type input "1,400,000"
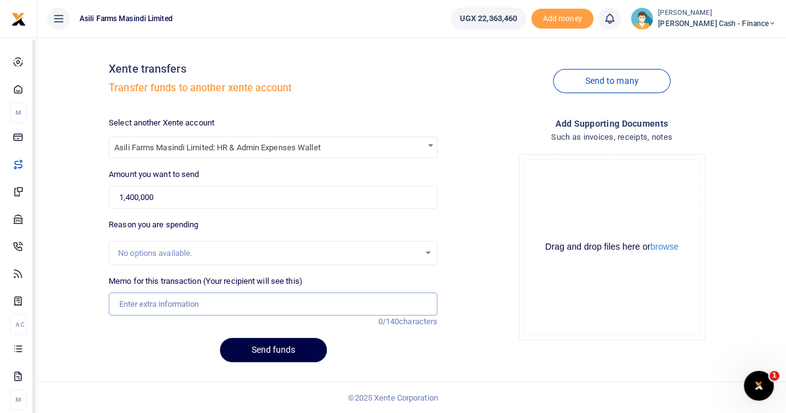
click at [173, 30] on input "Memo for this transaction (Your recipient will see this)" at bounding box center [273, 305] width 329 height 24
paste input "Kigumba Meals"
click at [118, 30] on input "Kigumba Meals" at bounding box center [273, 305] width 329 height 24
type input "Transfer to Admin wallet for Kigumba Meals"
click at [279, 30] on button "Send funds" at bounding box center [273, 350] width 107 height 24
